Goal: Navigation & Orientation: Find specific page/section

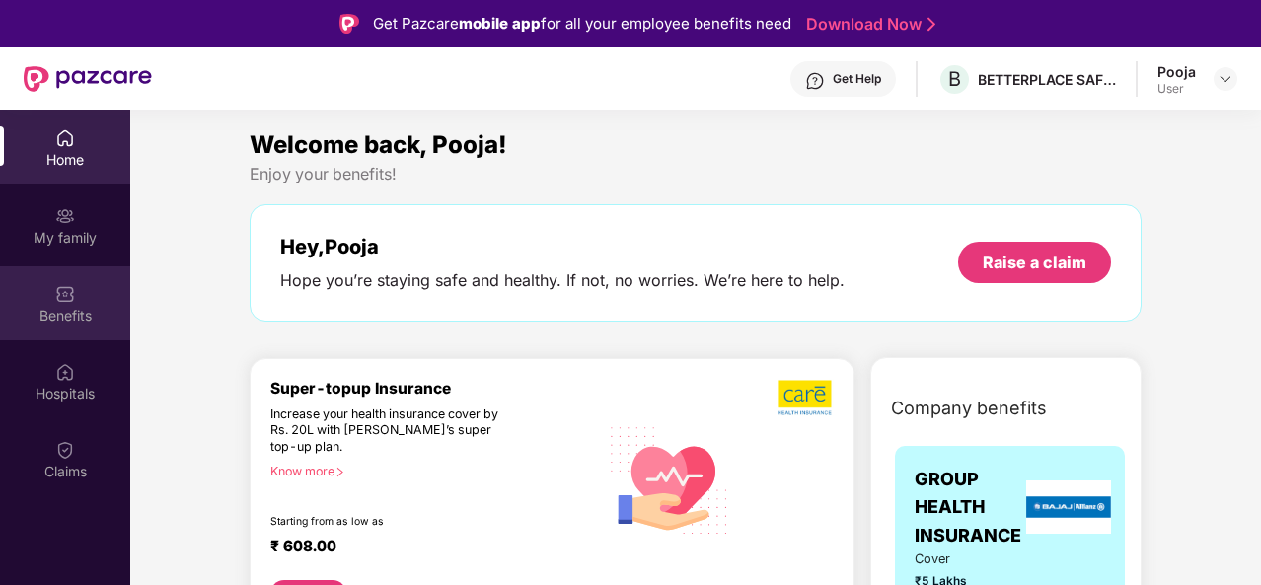
click at [87, 307] on div "Benefits" at bounding box center [65, 316] width 130 height 20
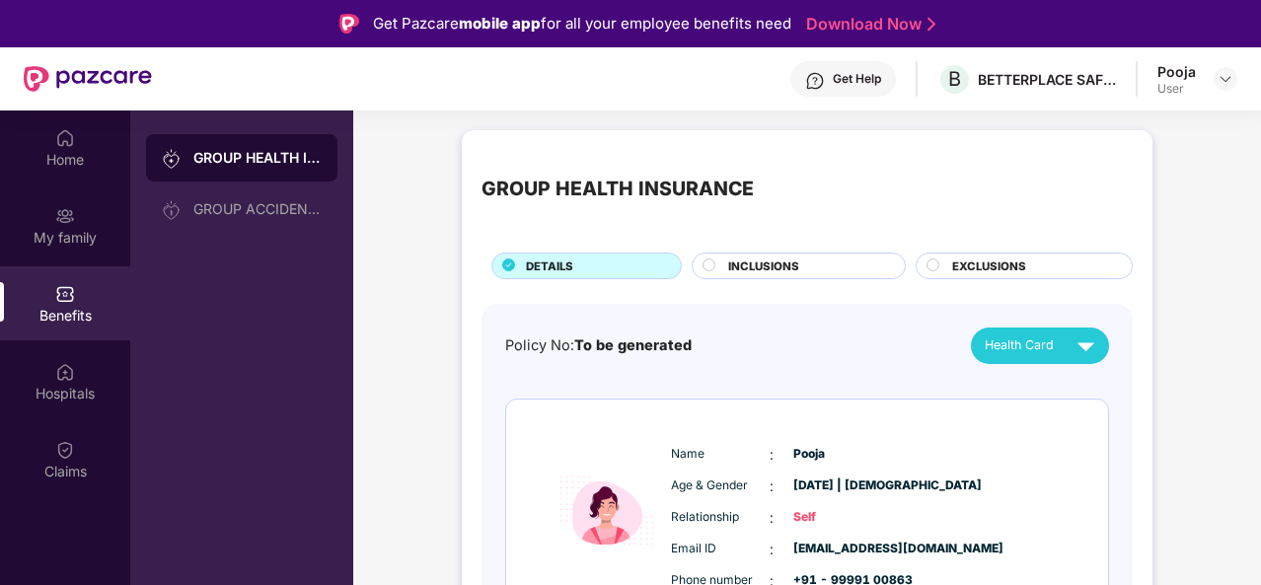
scroll to position [99, 0]
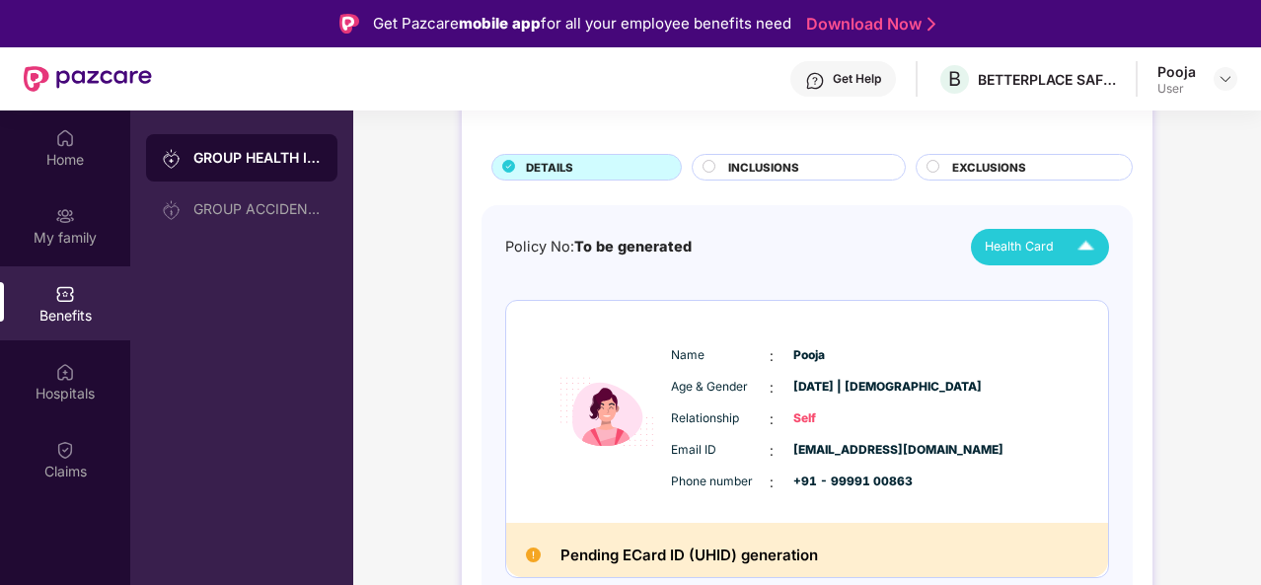
click at [1074, 242] on img at bounding box center [1085, 247] width 35 height 35
click at [1048, 286] on div "Pooja" at bounding box center [1045, 291] width 128 height 22
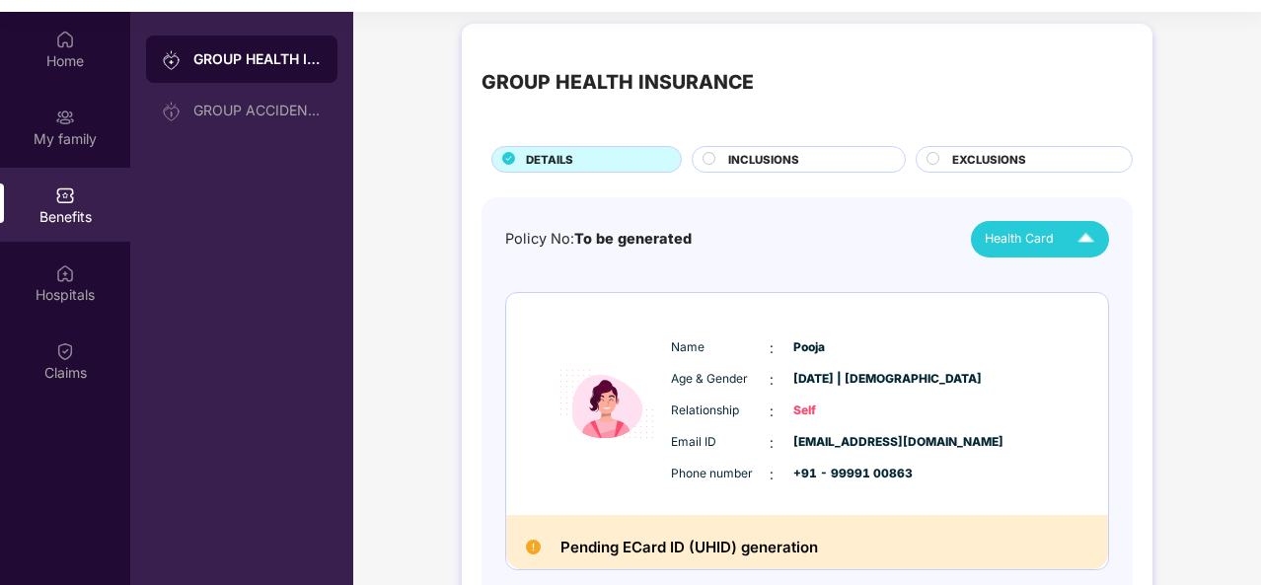
scroll to position [0, 0]
